Goal: Complete application form

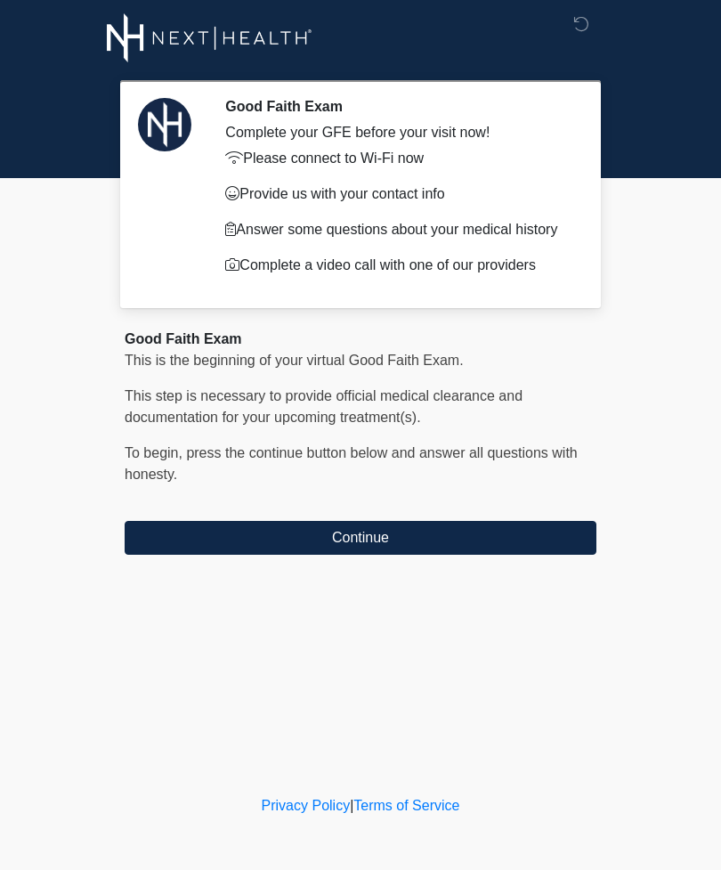
click at [476, 535] on button "Continue" at bounding box center [361, 538] width 472 height 34
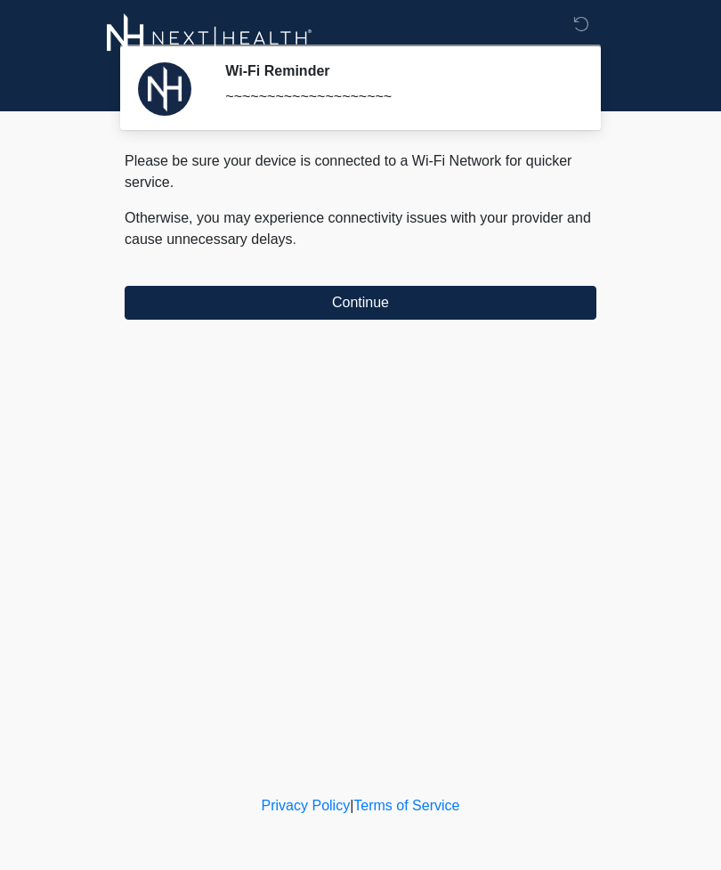
click at [405, 293] on button "Continue" at bounding box center [361, 303] width 472 height 34
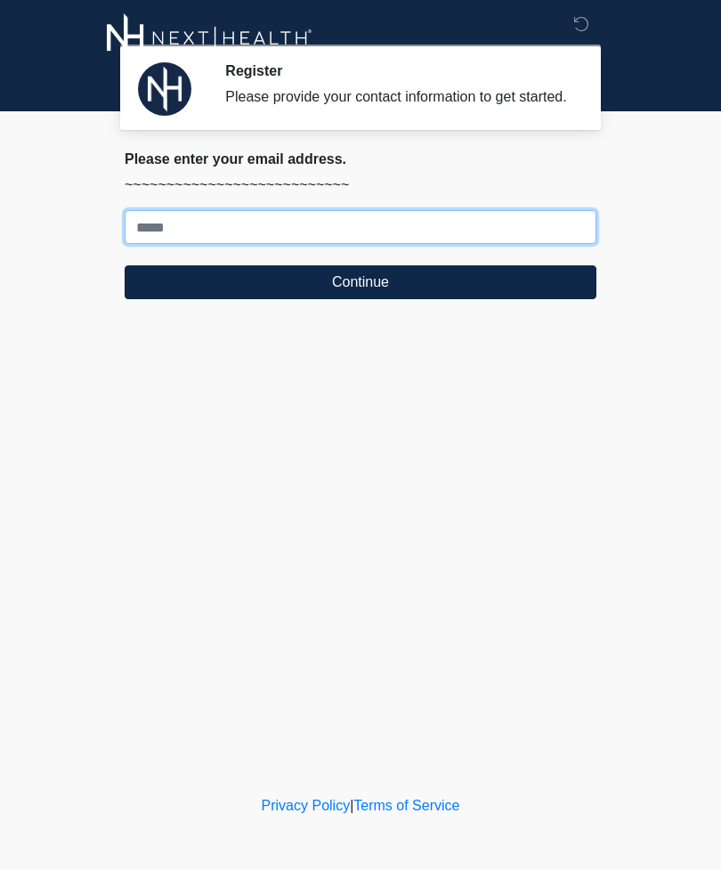
click at [294, 235] on input "Where should we email your treatment plan?" at bounding box center [361, 227] width 472 height 34
type input "**********"
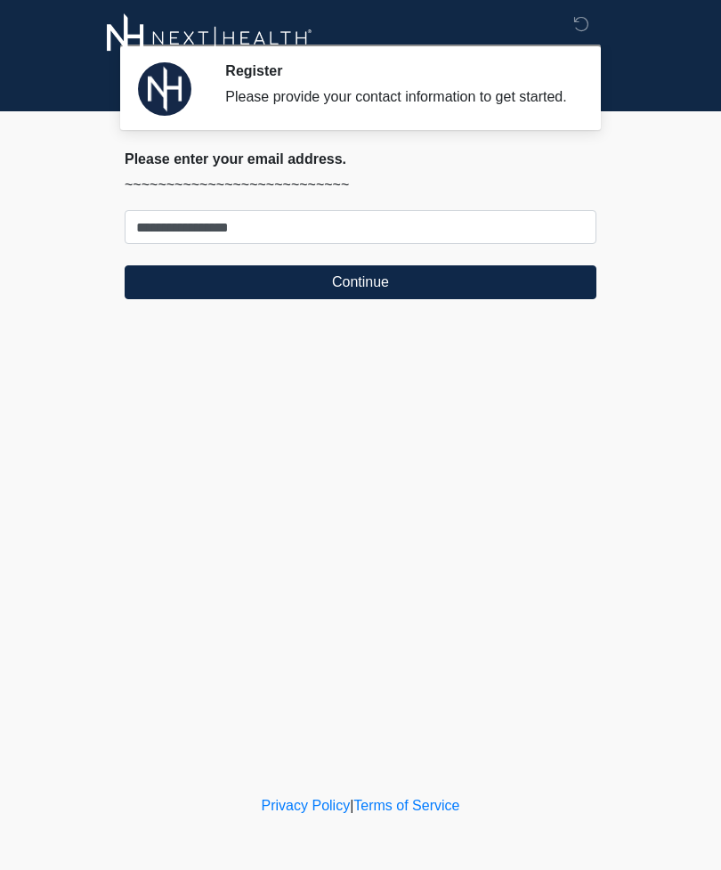
click at [479, 287] on button "Continue" at bounding box center [361, 282] width 472 height 34
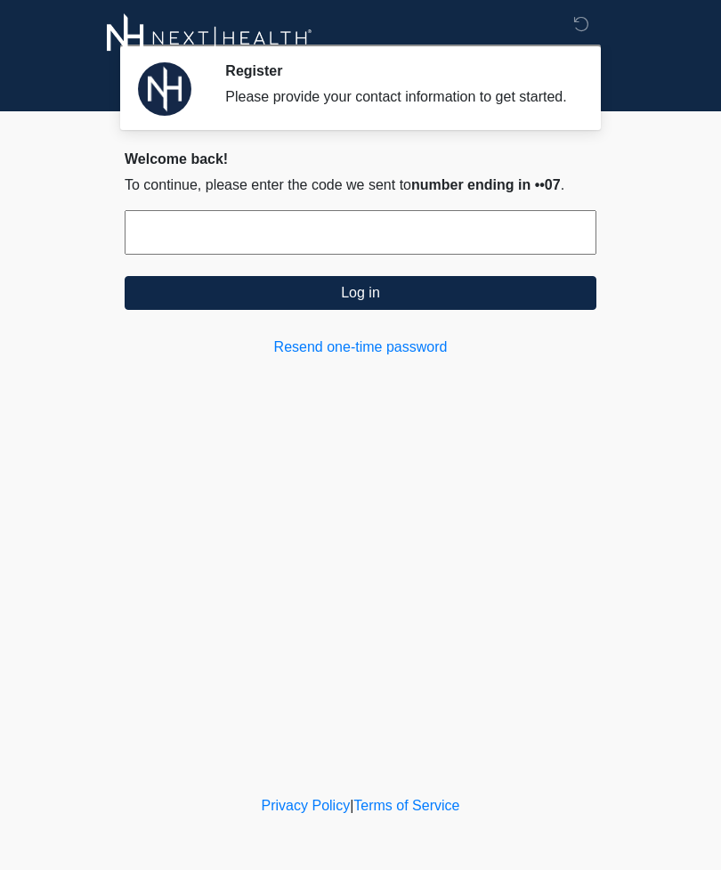
click at [483, 255] on input "text" at bounding box center [361, 232] width 472 height 45
type input "******"
click at [424, 310] on button "Log in" at bounding box center [361, 293] width 472 height 34
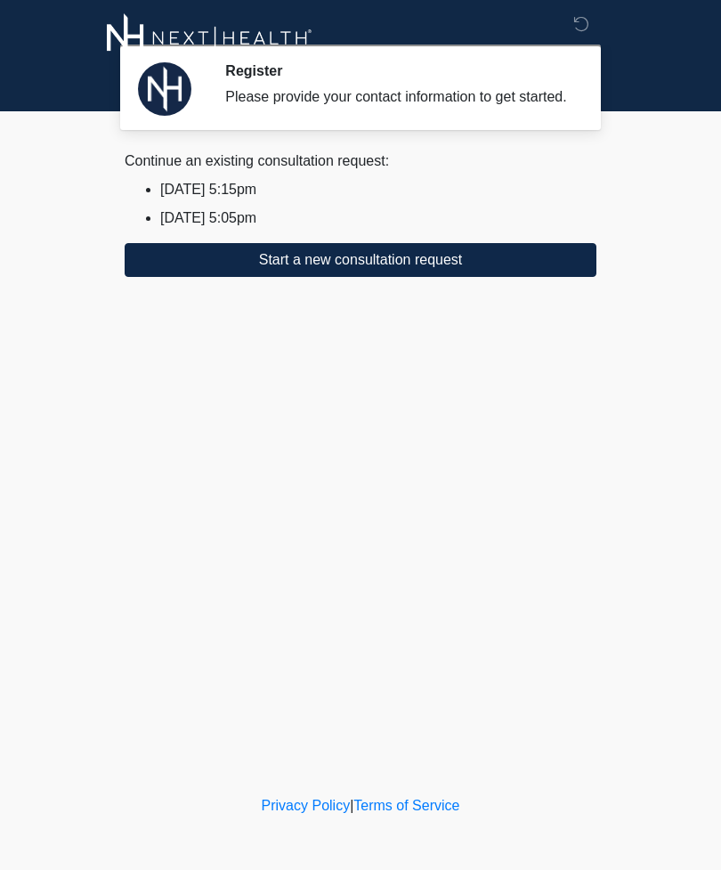
click at [401, 276] on button "Start a new consultation request" at bounding box center [361, 260] width 472 height 34
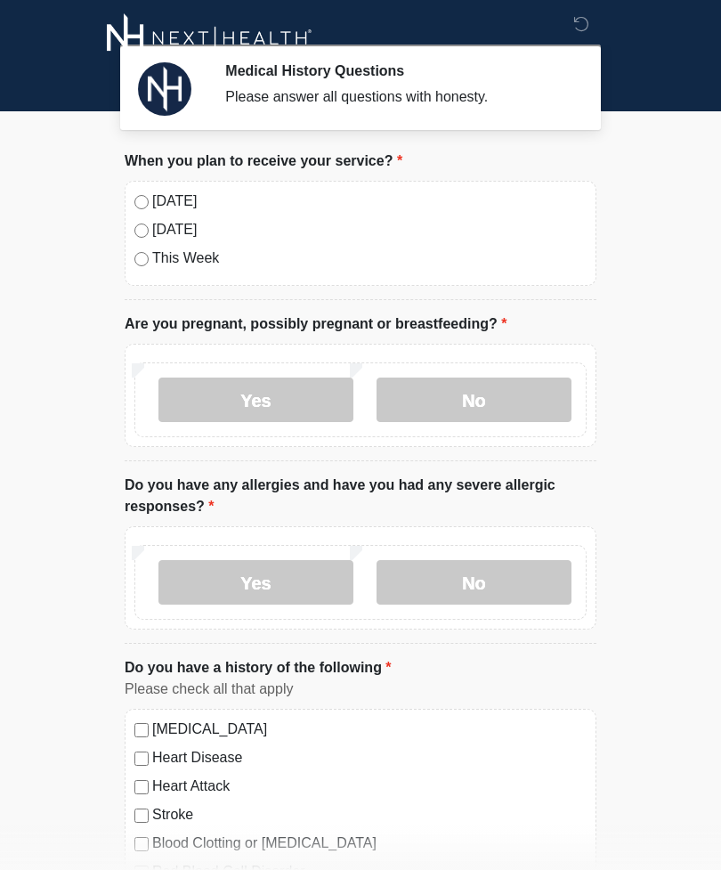
click at [517, 390] on label "No" at bounding box center [473, 399] width 195 height 45
click at [508, 574] on label "No" at bounding box center [473, 582] width 195 height 45
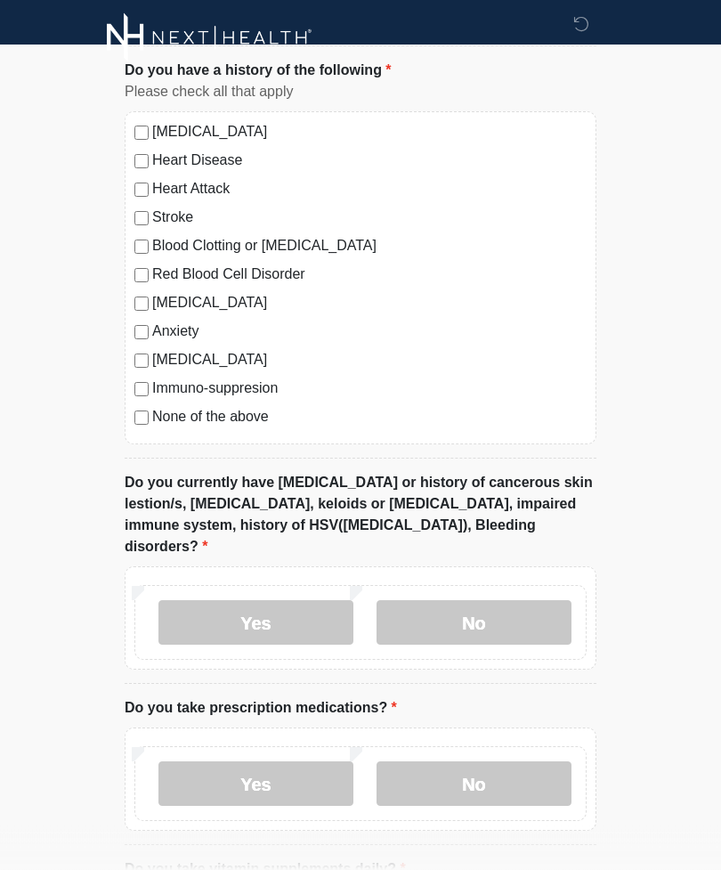
scroll to position [601, 0]
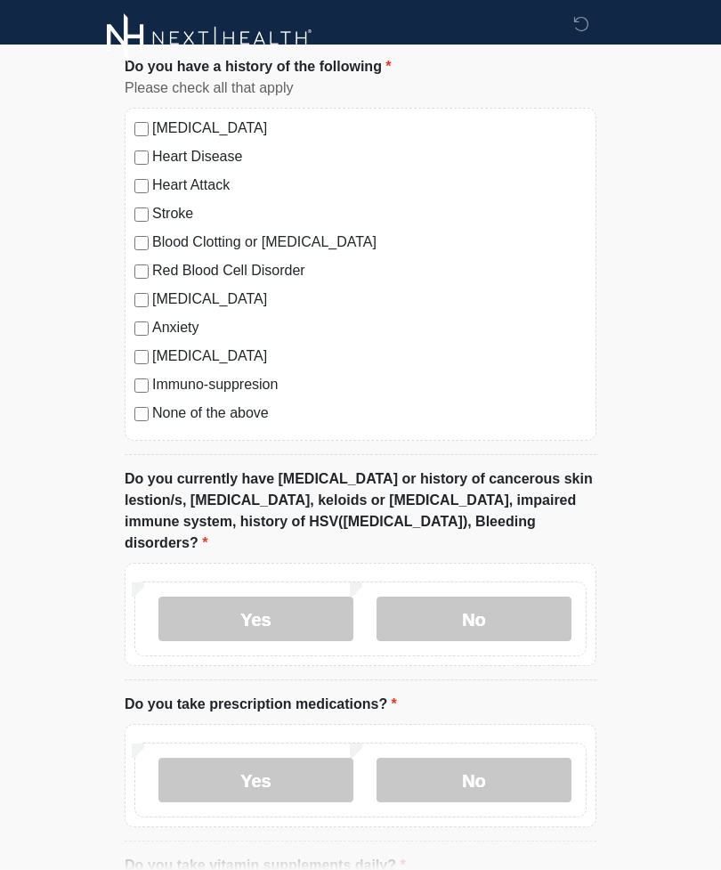
click at [491, 596] on label "No" at bounding box center [473, 618] width 195 height 45
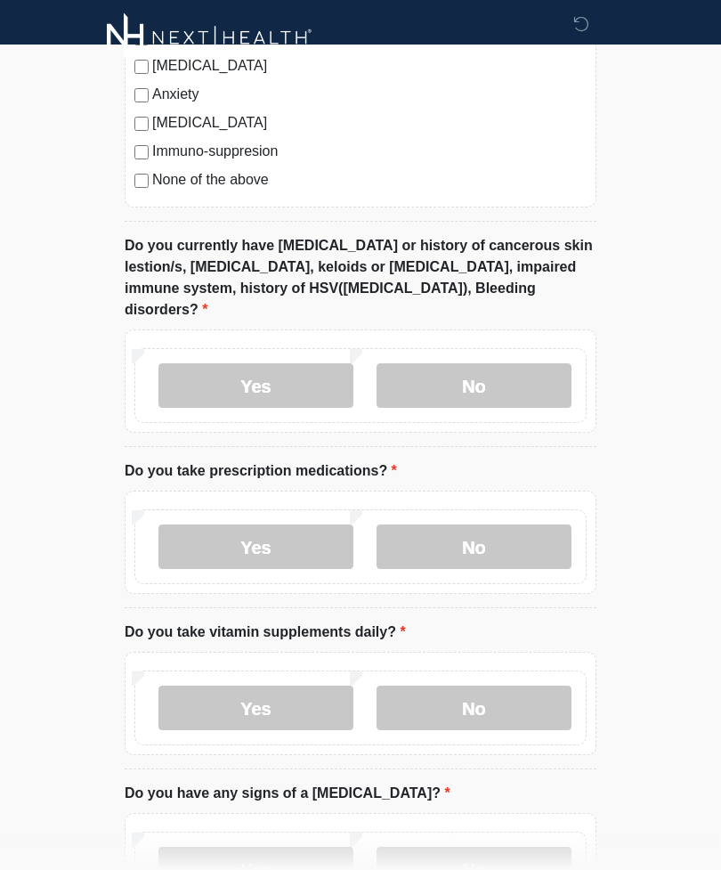
scroll to position [837, 0]
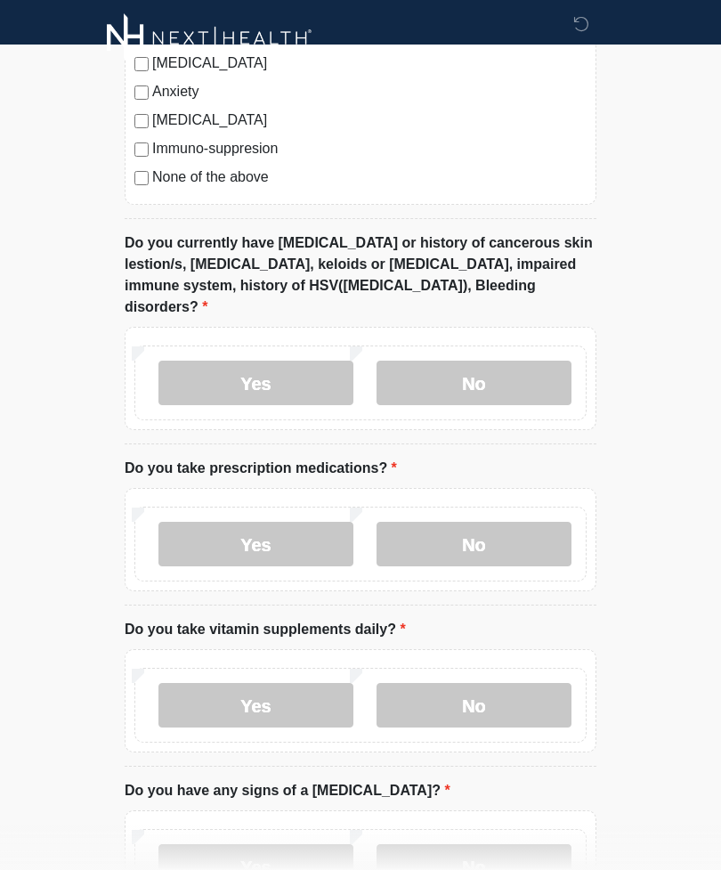
click at [541, 522] on label "No" at bounding box center [473, 544] width 195 height 45
click at [514, 683] on label "No" at bounding box center [473, 705] width 195 height 45
click at [516, 844] on label "No" at bounding box center [473, 866] width 195 height 45
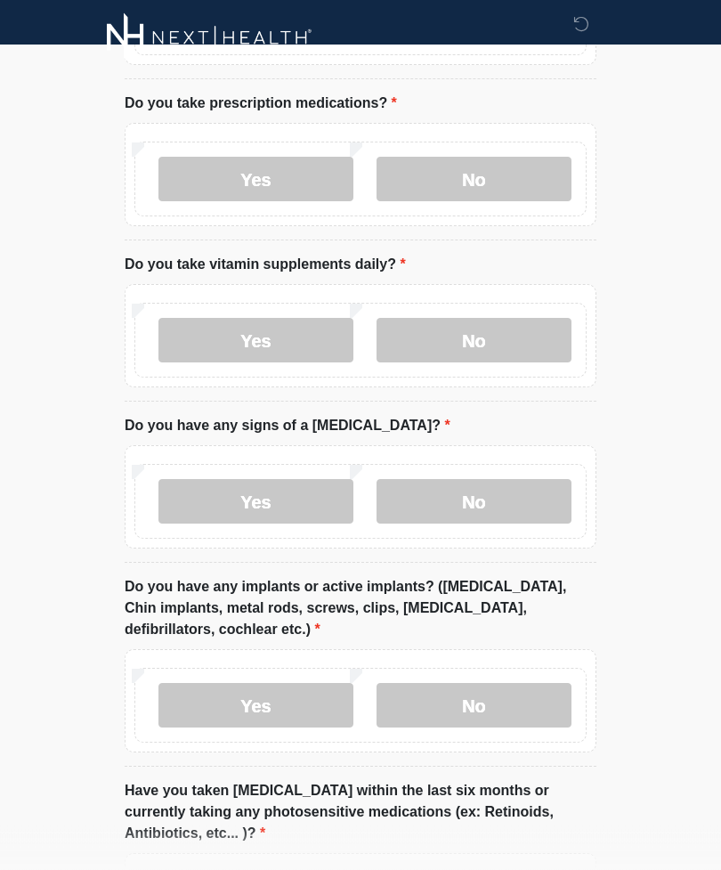
click at [514, 684] on label "No" at bounding box center [473, 706] width 195 height 45
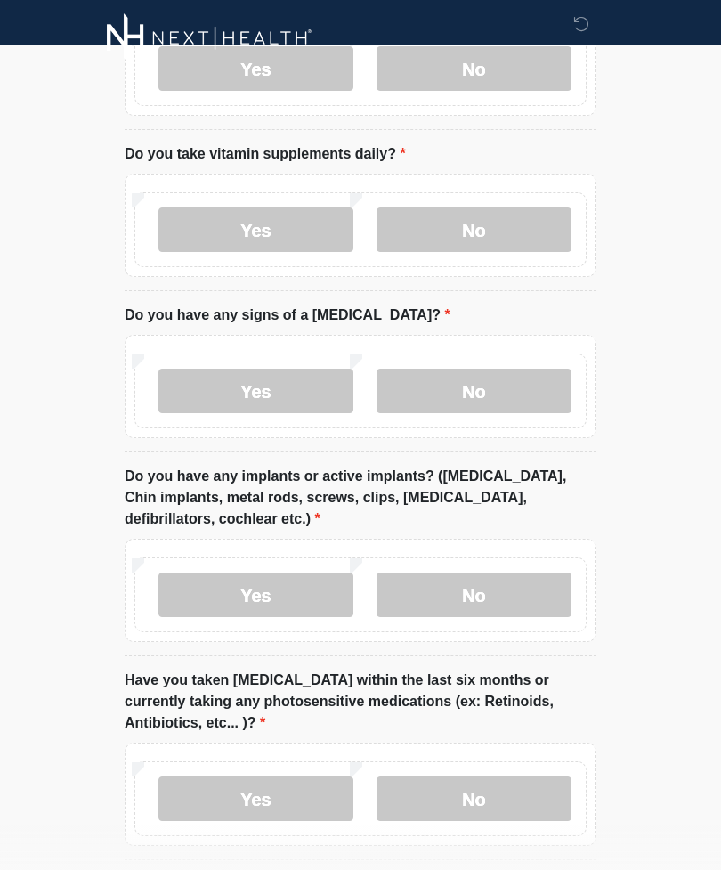
scroll to position [1364, 0]
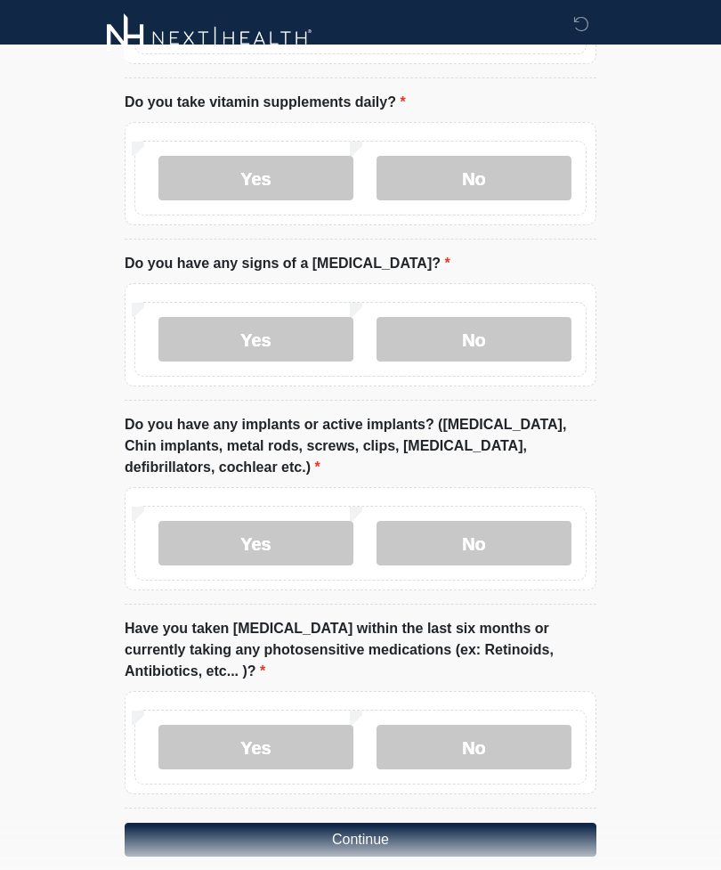
click at [496, 725] on label "No" at bounding box center [473, 747] width 195 height 45
click at [422, 822] on button "Continue" at bounding box center [361, 839] width 472 height 34
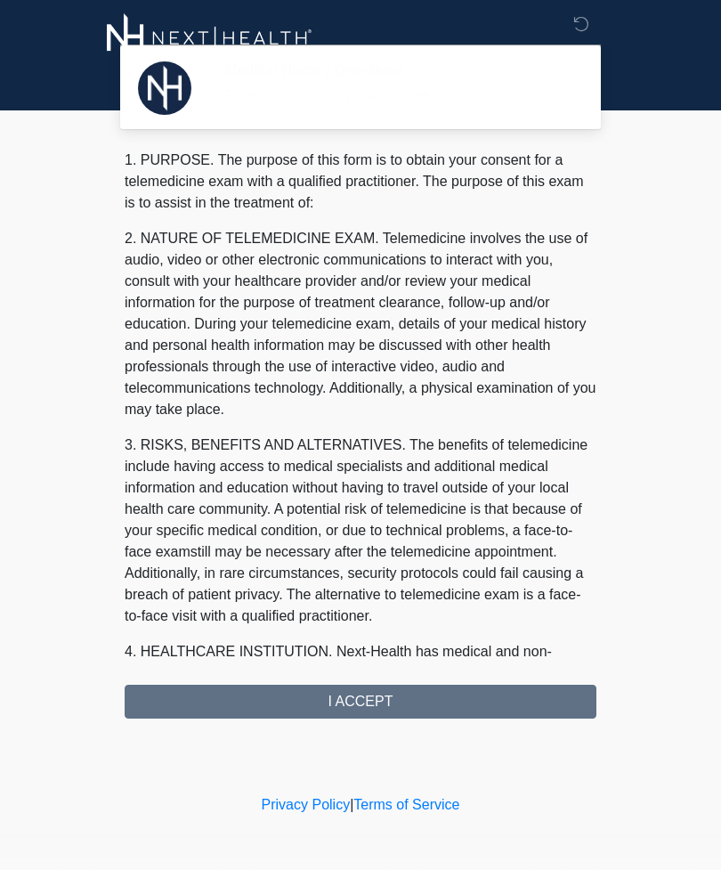
scroll to position [0, 0]
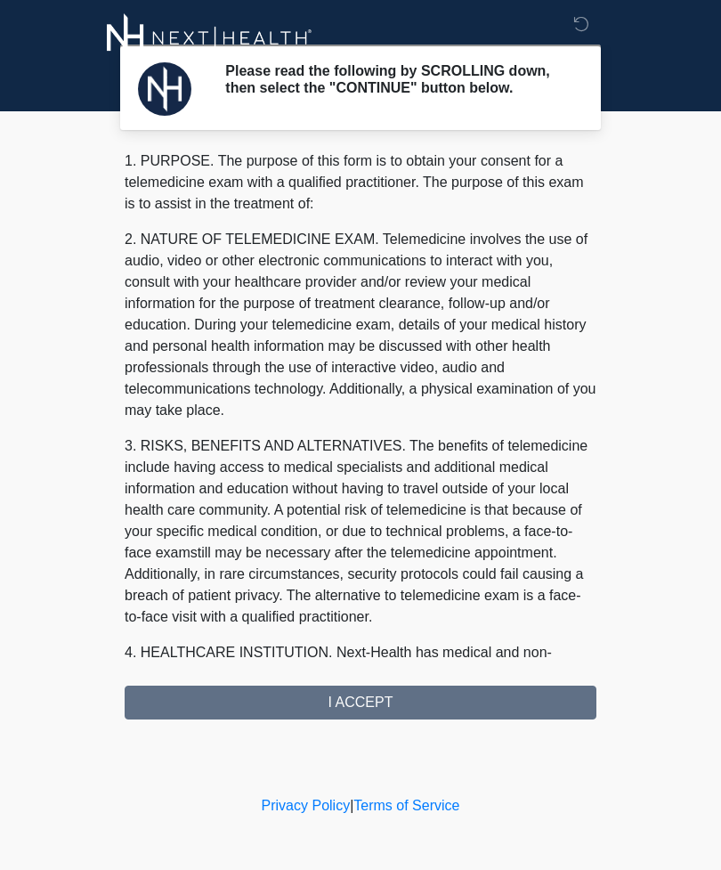
click at [448, 701] on div "1. PURPOSE. The purpose of this form is to obtain your consent for a telemedici…" at bounding box center [361, 434] width 472 height 569
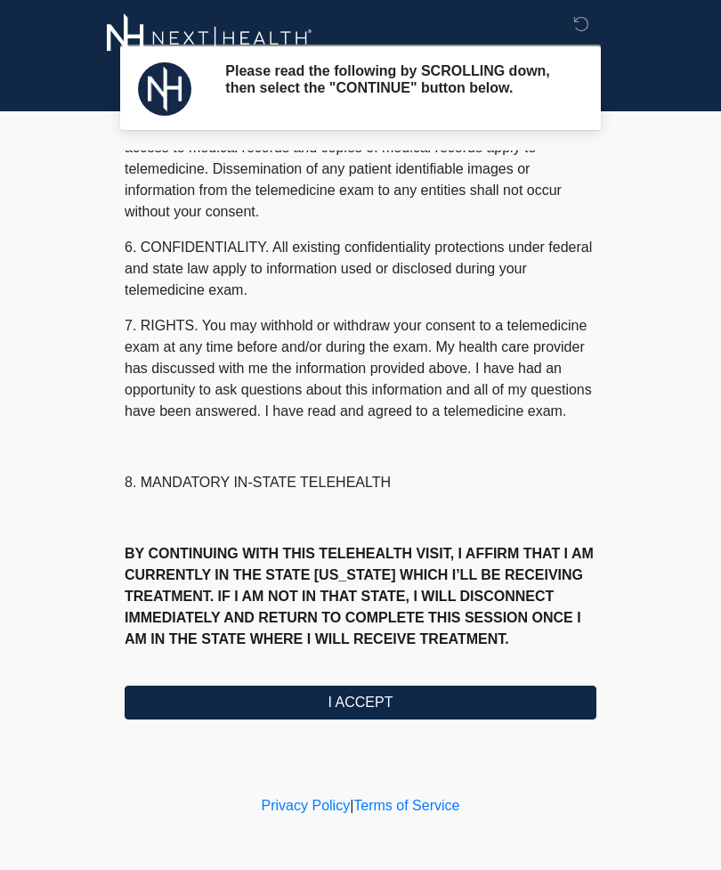
click at [429, 710] on button "I ACCEPT" at bounding box center [361, 702] width 472 height 34
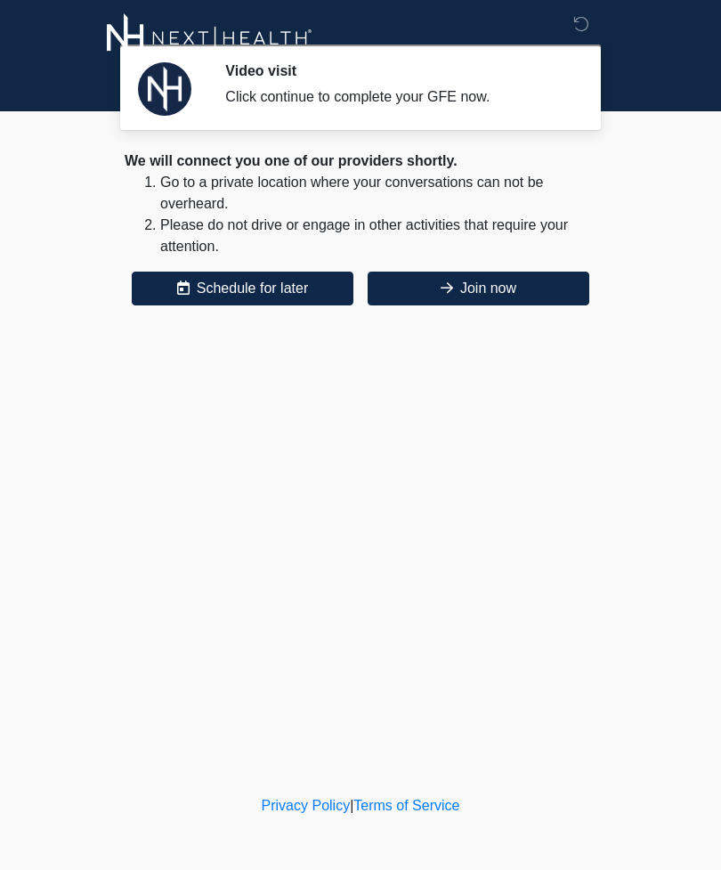
click at [481, 279] on button "Join now" at bounding box center [479, 288] width 222 height 34
